Goal: Task Accomplishment & Management: Use online tool/utility

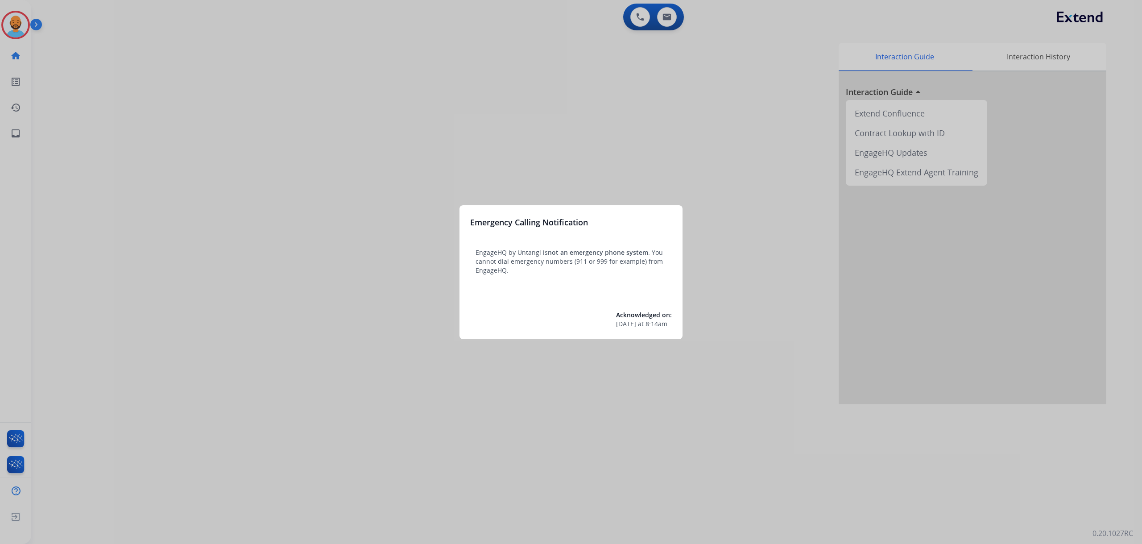
click at [550, 167] on div at bounding box center [571, 272] width 1142 height 544
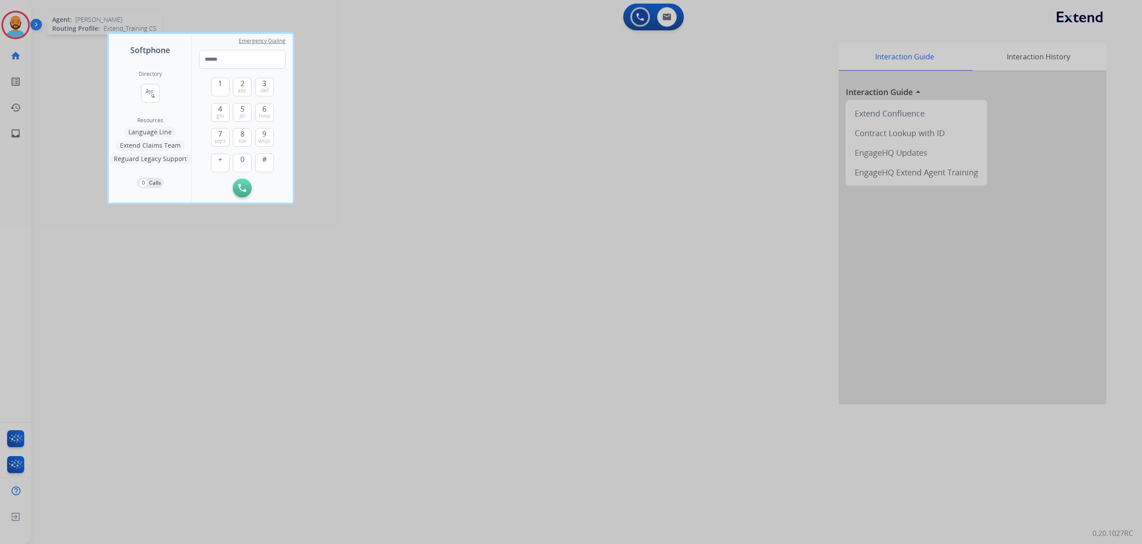
drag, startPoint x: 25, startPoint y: 21, endPoint x: 22, endPoint y: 16, distance: 5.6
click at [25, 19] on div at bounding box center [571, 272] width 1142 height 544
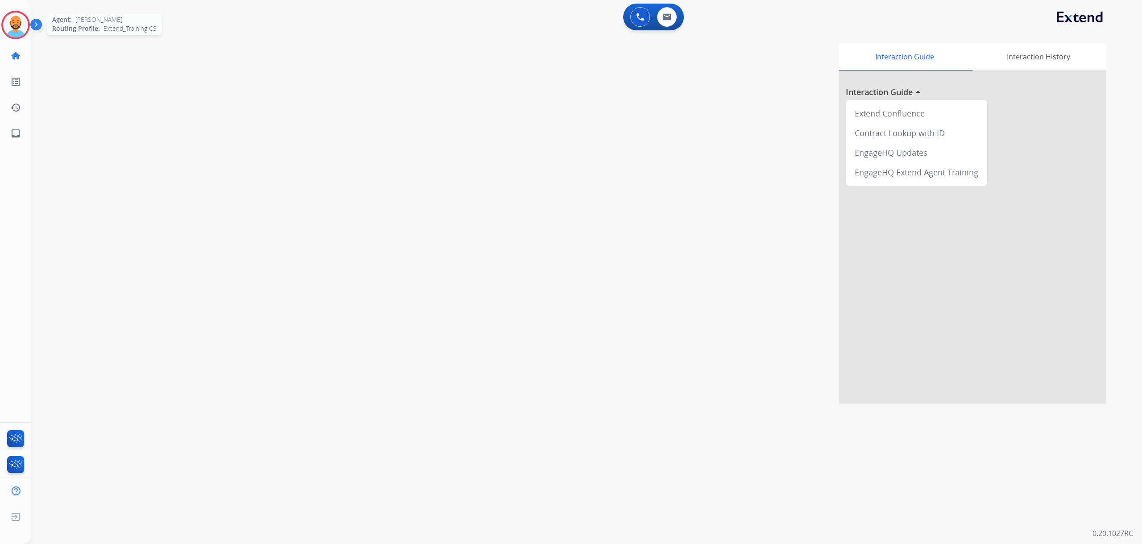
click at [21, 24] on img at bounding box center [15, 24] width 25 height 25
click at [12, 30] on img at bounding box center [15, 24] width 25 height 25
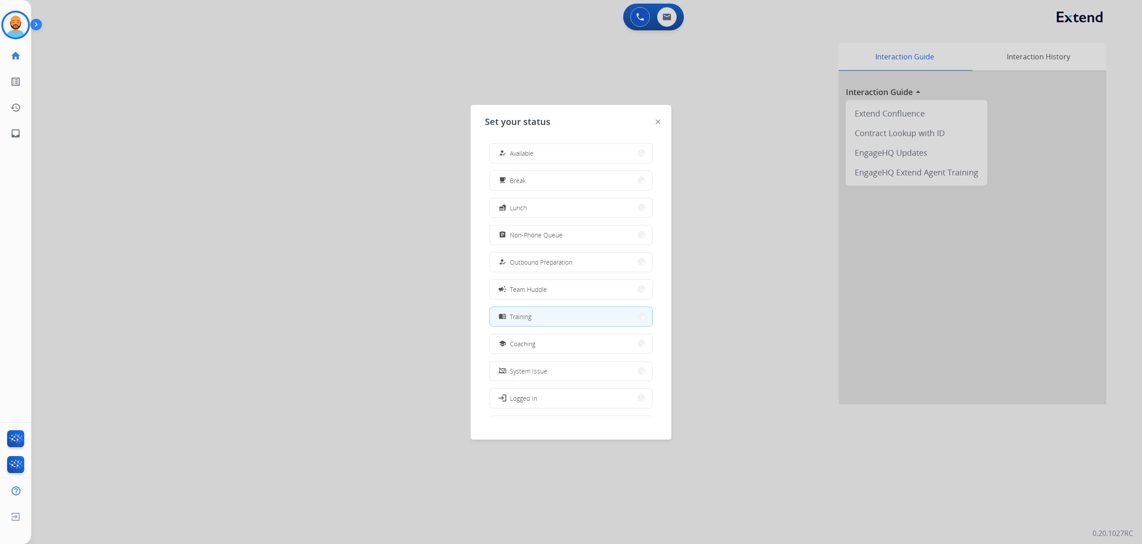
click at [264, 29] on div at bounding box center [571, 272] width 1142 height 544
